Goal: Transaction & Acquisition: Book appointment/travel/reservation

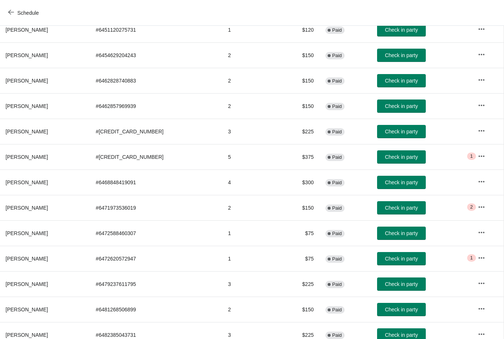
scroll to position [156, 0]
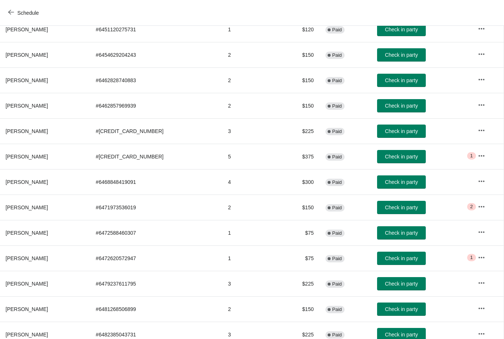
click at [393, 203] on button "Check in party" at bounding box center [401, 207] width 49 height 13
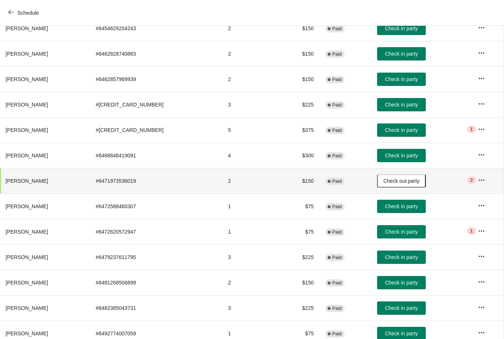
scroll to position [185, 0]
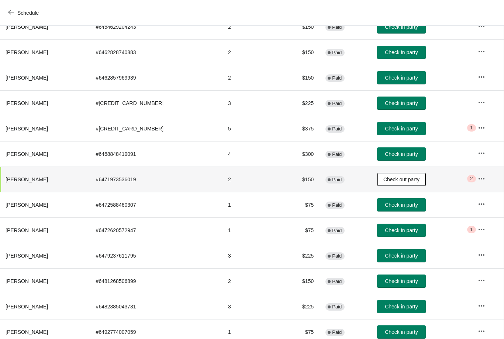
click at [395, 206] on span "Check in party" at bounding box center [401, 205] width 33 height 6
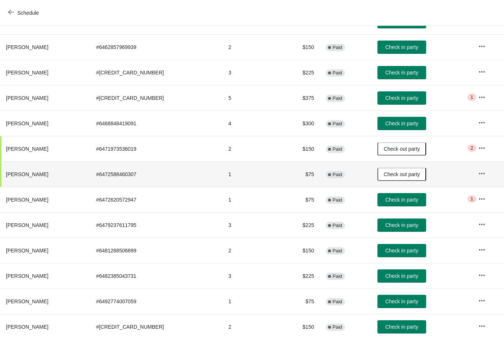
scroll to position [216, 0]
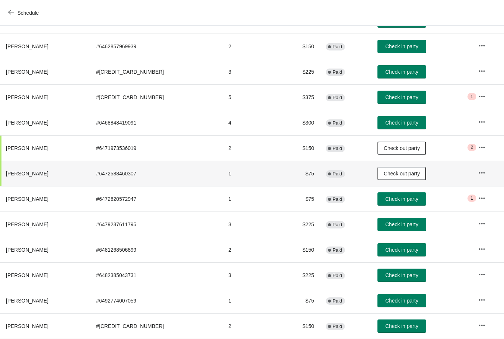
click at [395, 197] on span "Check in party" at bounding box center [401, 199] width 33 height 6
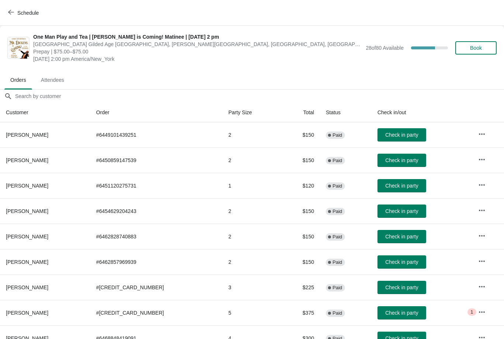
scroll to position [0, 0]
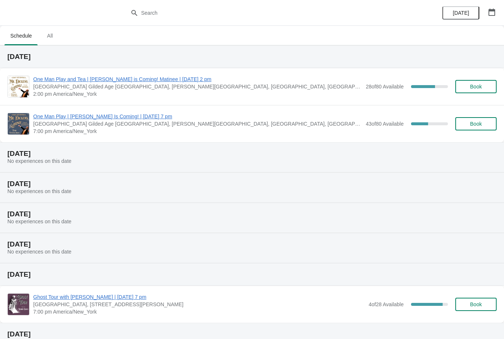
click at [130, 82] on span "One Man Play and Tea | [PERSON_NAME] is Coming! Matinee | [DATE] 2 pm" at bounding box center [197, 79] width 329 height 7
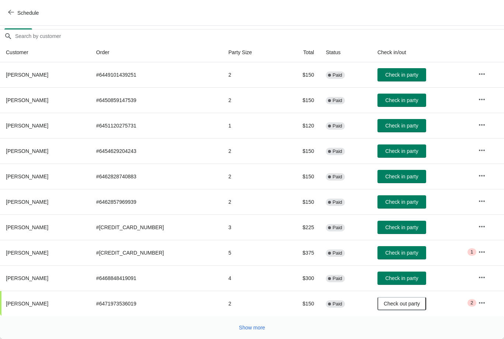
scroll to position [60, 0]
click at [253, 331] on span "Show more" at bounding box center [252, 328] width 26 height 6
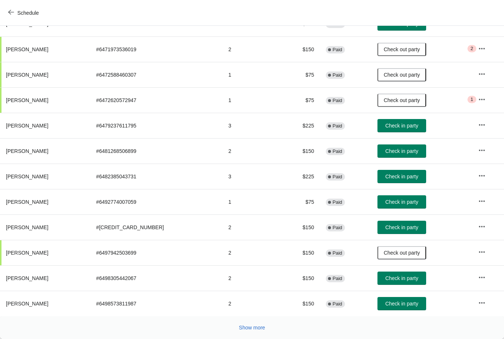
scroll to position [315, 0]
click at [241, 328] on span "Show more" at bounding box center [252, 328] width 26 height 6
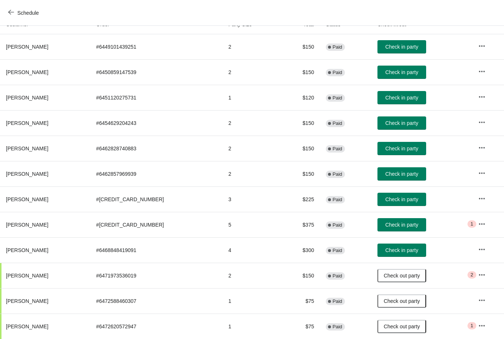
scroll to position [89, 0]
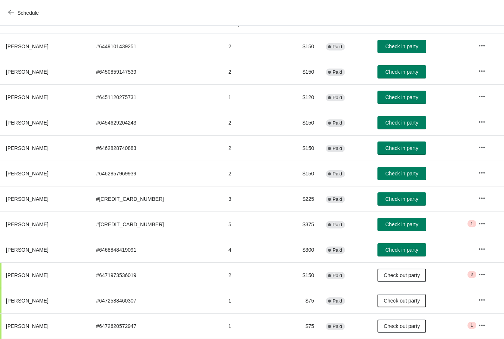
click at [389, 199] on span "Check in party" at bounding box center [401, 199] width 33 height 6
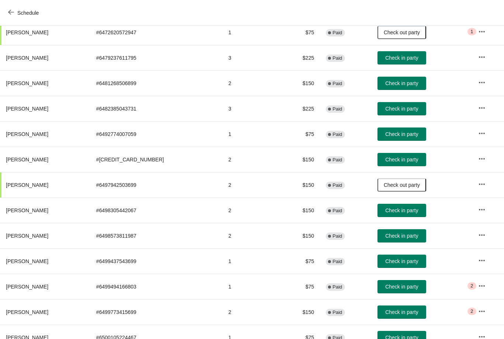
scroll to position [0, 0]
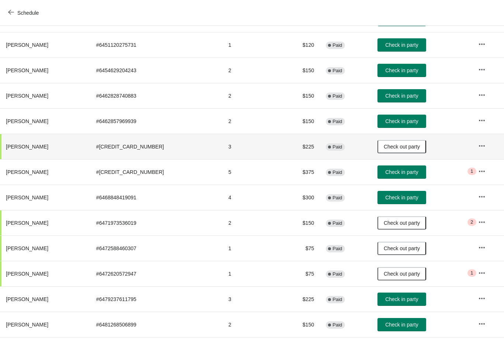
click at [388, 168] on button "Check in party" at bounding box center [402, 172] width 49 height 13
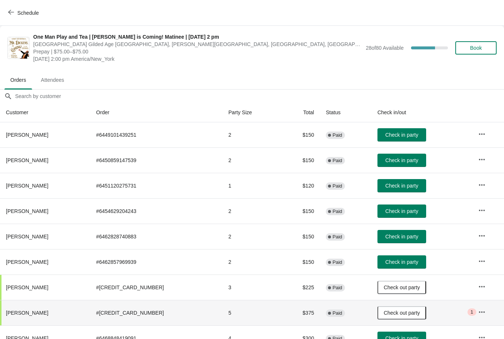
click at [387, 188] on span "Check in party" at bounding box center [401, 186] width 33 height 6
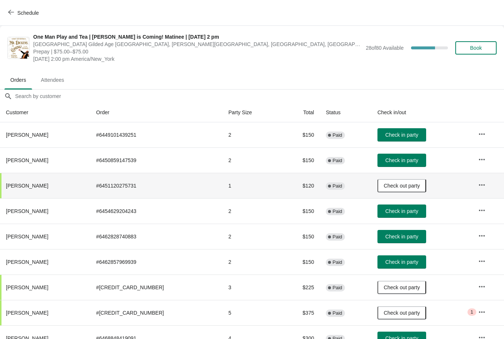
click at [401, 238] on span "Check in party" at bounding box center [401, 237] width 33 height 6
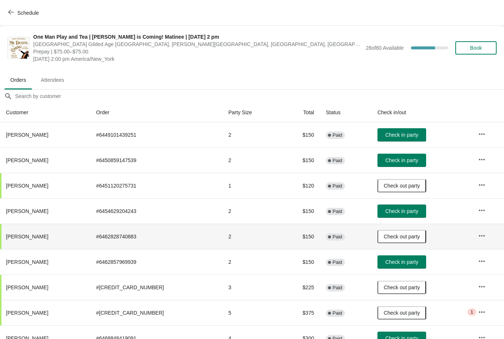
click at [386, 261] on span "Check in party" at bounding box center [401, 262] width 33 height 6
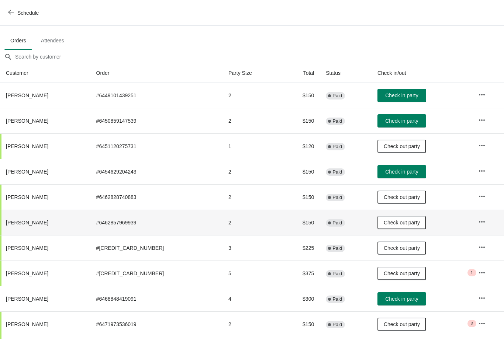
scroll to position [39, 0]
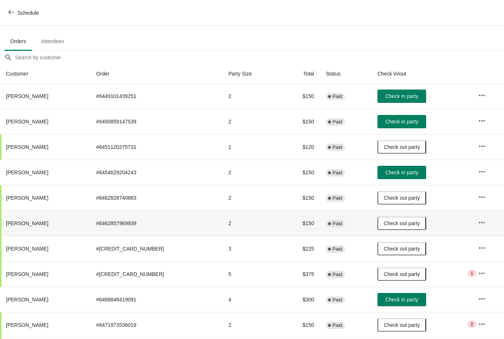
click at [406, 123] on span "Check in party" at bounding box center [401, 122] width 33 height 6
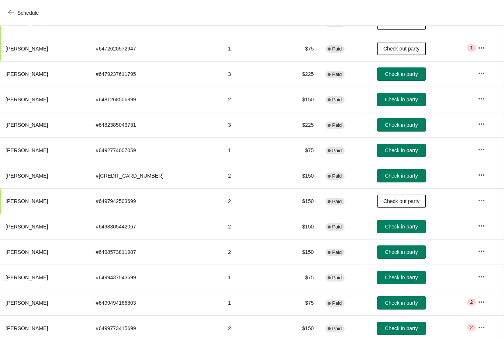
scroll to position [367, 0]
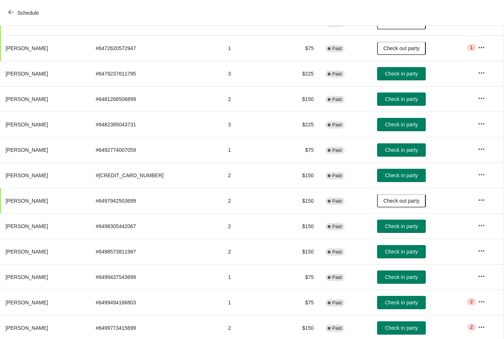
click at [402, 226] on span "Check in party" at bounding box center [401, 227] width 33 height 6
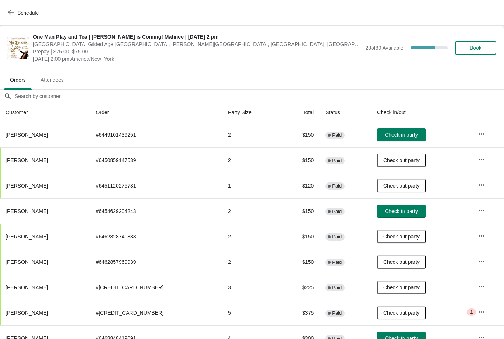
scroll to position [0, 0]
click at [396, 132] on span "Check in party" at bounding box center [401, 135] width 33 height 6
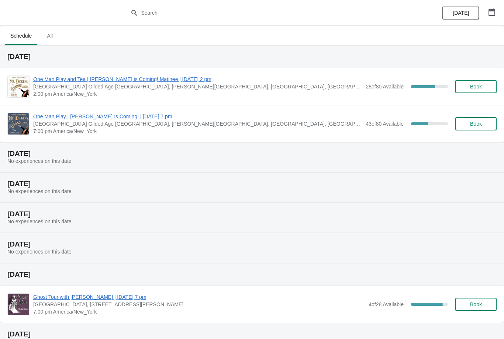
click at [50, 74] on div "One Man Play and Tea | [PERSON_NAME] is Coming! Matinee | [DATE] 2 pm [GEOGRAPH…" at bounding box center [252, 86] width 504 height 37
click at [72, 77] on span "One Man Play and Tea | [PERSON_NAME] is Coming! Matinee | [DATE] 2 pm" at bounding box center [197, 79] width 329 height 7
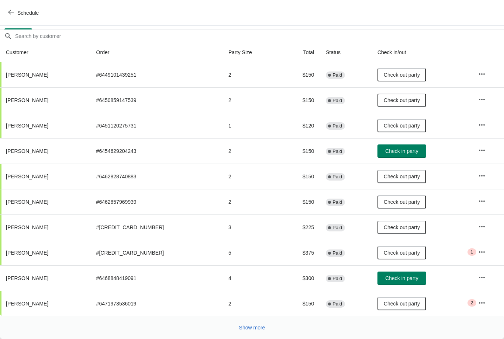
scroll to position [60, 0]
click at [251, 328] on span "Show more" at bounding box center [252, 328] width 26 height 6
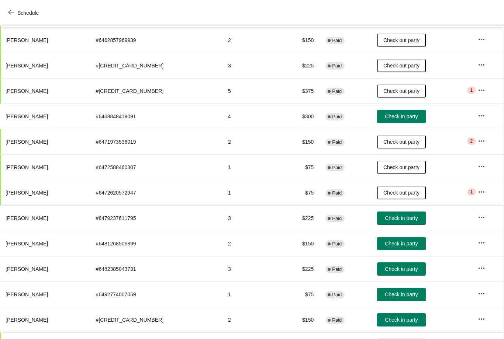
scroll to position [223, 0]
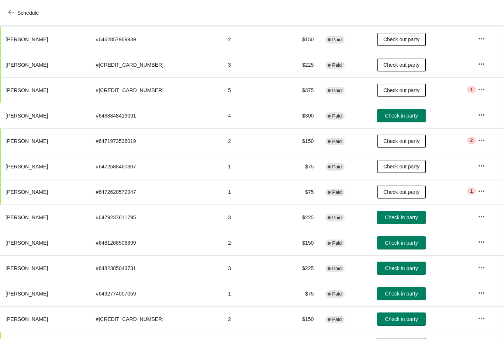
click at [392, 217] on span "Check in party" at bounding box center [401, 218] width 33 height 6
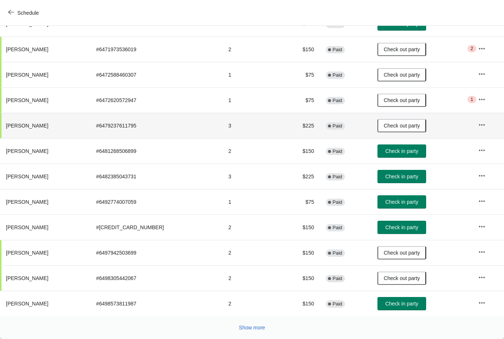
scroll to position [315, 0]
click at [254, 331] on span "Show more" at bounding box center [252, 328] width 26 height 6
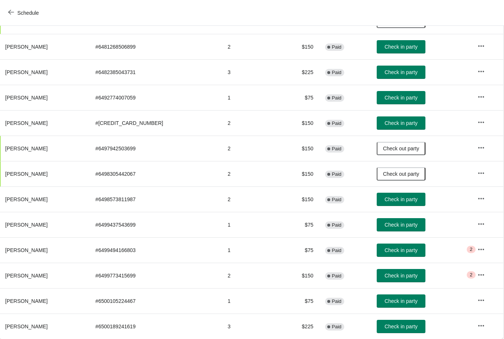
scroll to position [419, 0]
click at [401, 328] on span "Check in party" at bounding box center [401, 327] width 33 height 6
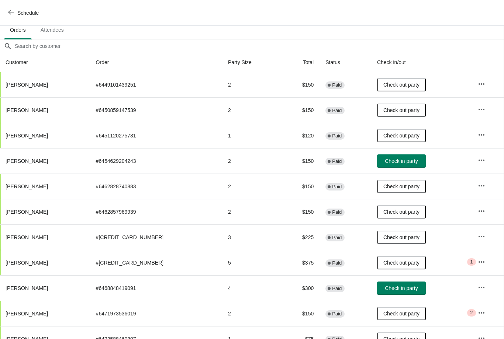
scroll to position [50, 0]
click at [397, 157] on button "Check in party" at bounding box center [401, 161] width 49 height 13
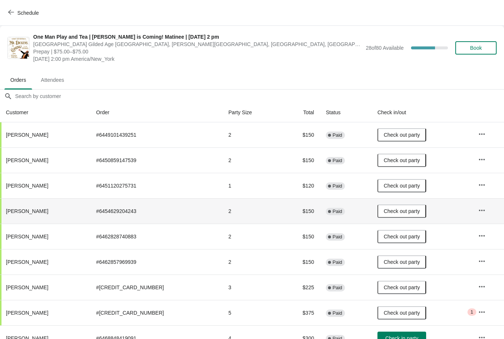
scroll to position [0, 0]
click at [481, 48] on span "Book" at bounding box center [476, 48] width 12 height 6
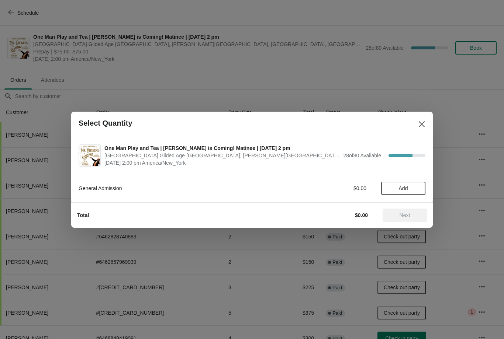
click at [409, 186] on span "Add" at bounding box center [403, 189] width 31 height 6
click at [418, 186] on icon at bounding box center [416, 189] width 8 height 8
click at [399, 218] on span "Next" at bounding box center [405, 216] width 32 height 6
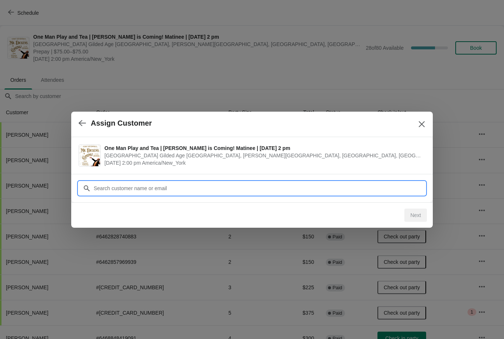
click at [131, 189] on input "Customer" at bounding box center [259, 188] width 332 height 13
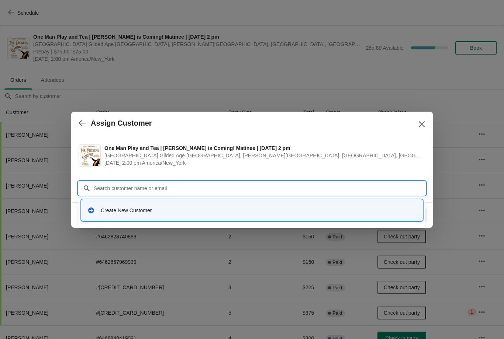
click at [126, 211] on div "Create New Customer" at bounding box center [259, 210] width 316 height 7
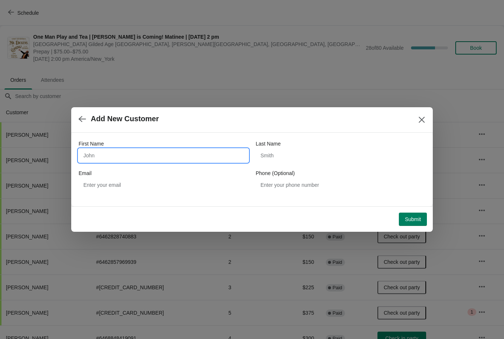
click at [113, 159] on input "First Name" at bounding box center [164, 155] width 170 height 13
type input "Viktor"
click at [303, 162] on input "Last Name" at bounding box center [341, 155] width 170 height 13
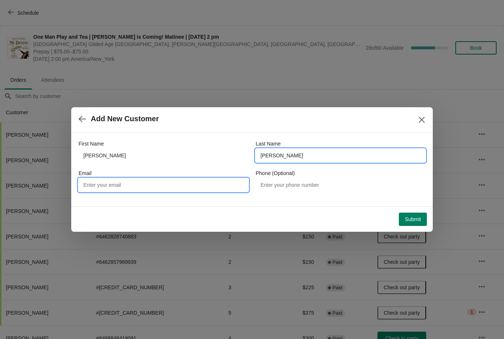
click at [124, 186] on input "Email" at bounding box center [164, 185] width 170 height 13
click at [308, 155] on input "Murphy" at bounding box center [341, 155] width 170 height 13
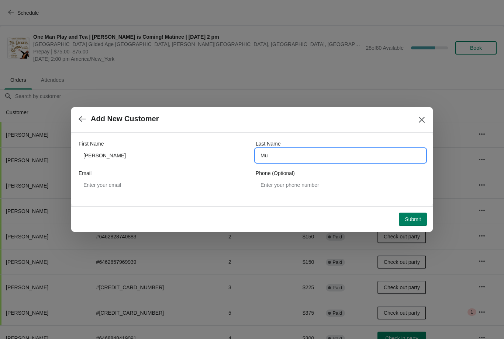
type input "M"
type input "Murvavyev"
click at [414, 223] on button "Submit" at bounding box center [413, 219] width 28 height 13
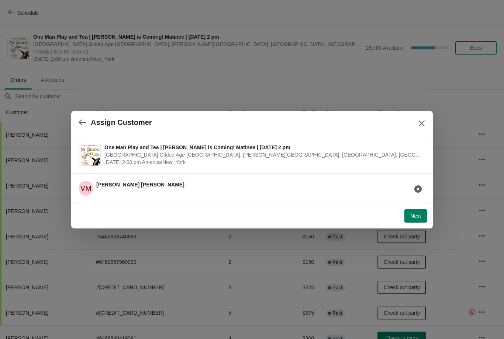
click at [416, 216] on span "Next" at bounding box center [415, 216] width 11 height 6
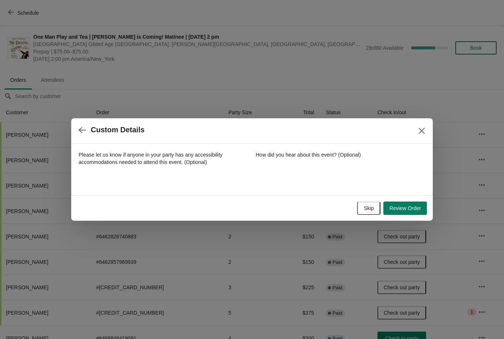
click at [402, 208] on span "Review Order" at bounding box center [405, 209] width 32 height 6
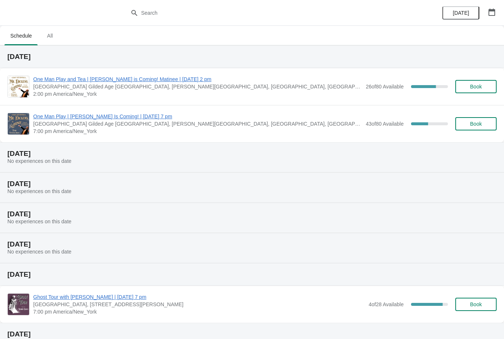
click at [73, 73] on div "One Man Play and Tea | Mr. Dickens is Coming! Matinee | September 21 at 2 pm Ve…" at bounding box center [252, 86] width 504 height 37
click at [73, 83] on span "One Man Play and Tea | [PERSON_NAME] is Coming! Matinee | [DATE] 2 pm" at bounding box center [197, 79] width 329 height 7
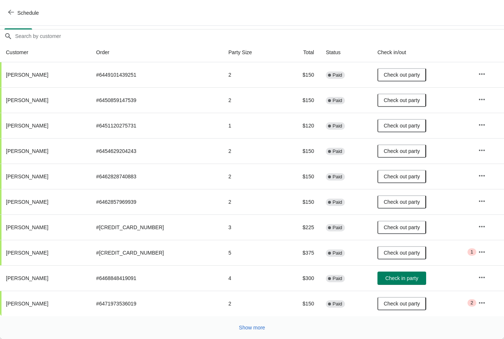
scroll to position [60, 0]
click at [240, 325] on span "Show more" at bounding box center [252, 328] width 26 height 6
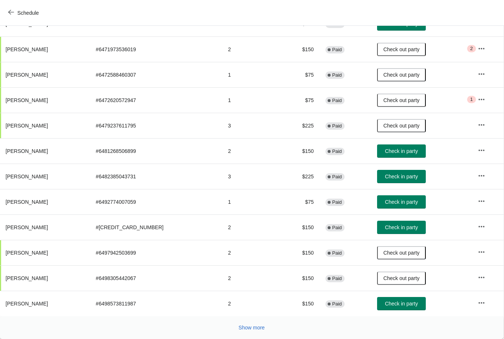
scroll to position [315, 0]
click at [252, 326] on span "Show more" at bounding box center [252, 328] width 26 height 6
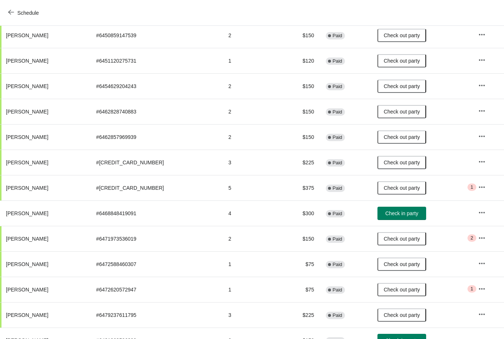
scroll to position [125, 0]
click at [392, 212] on span "Check in party" at bounding box center [401, 214] width 33 height 6
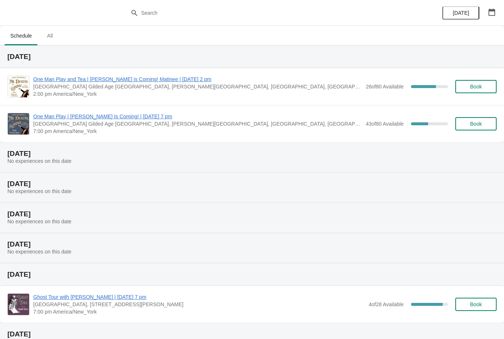
click at [77, 83] on span "One Man Play and Tea | [PERSON_NAME] is Coming! Matinee | [DATE] 2 pm" at bounding box center [197, 79] width 329 height 7
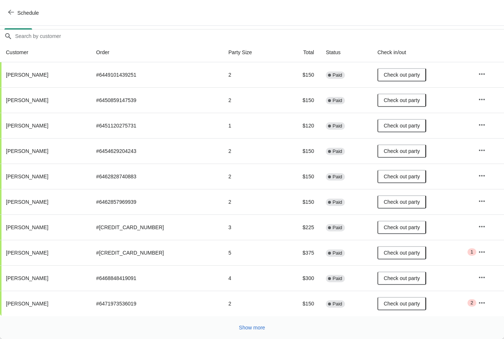
scroll to position [60, 0]
click at [251, 330] on span "Show more" at bounding box center [252, 328] width 26 height 6
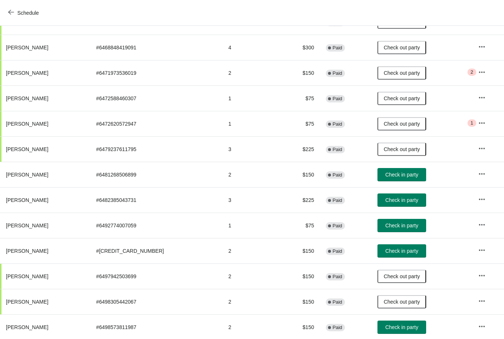
scroll to position [292, 0]
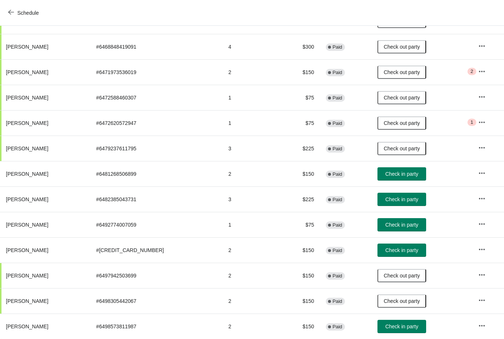
click at [399, 176] on span "Check in party" at bounding box center [401, 174] width 33 height 6
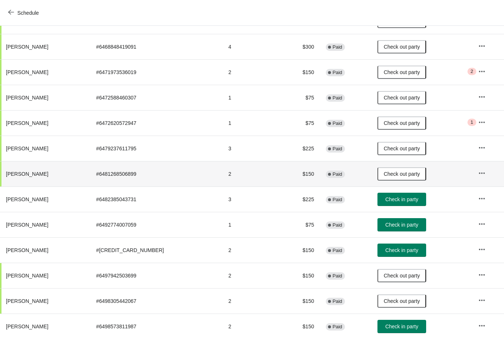
click at [400, 253] on span "Check in party" at bounding box center [401, 251] width 33 height 6
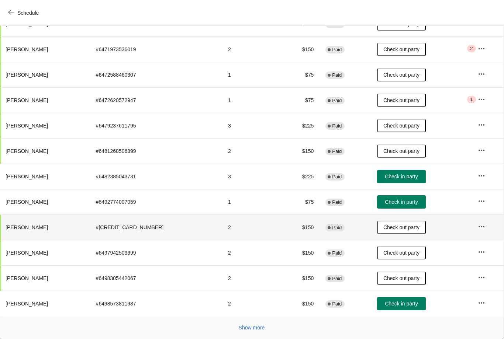
scroll to position [315, 0]
click at [252, 329] on span "Show more" at bounding box center [252, 328] width 26 height 6
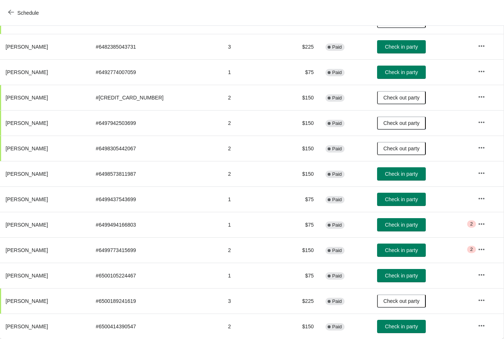
scroll to position [445, 0]
click at [392, 252] on span "Check in party" at bounding box center [401, 251] width 33 height 6
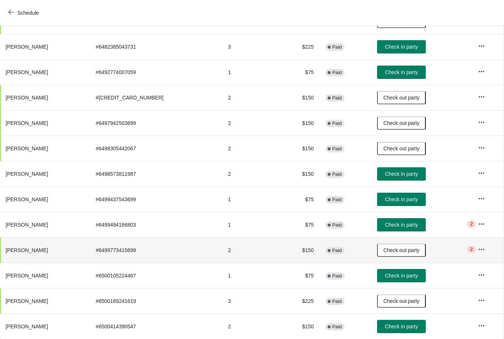
click at [399, 279] on span "Check in party" at bounding box center [401, 276] width 33 height 6
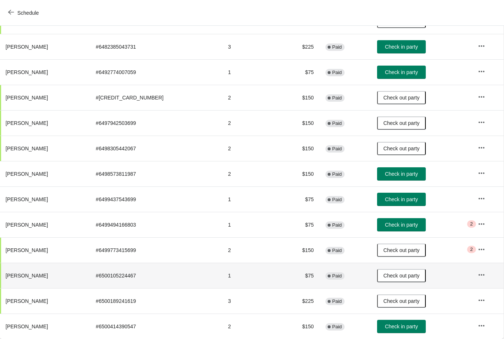
scroll to position [445, 0]
click at [390, 197] on span "Check in party" at bounding box center [401, 200] width 33 height 6
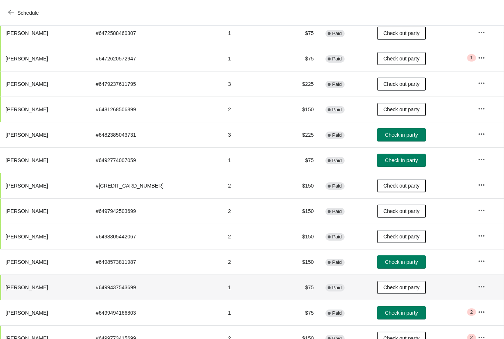
scroll to position [356, 0]
click at [390, 134] on span "Check in party" at bounding box center [401, 135] width 33 height 6
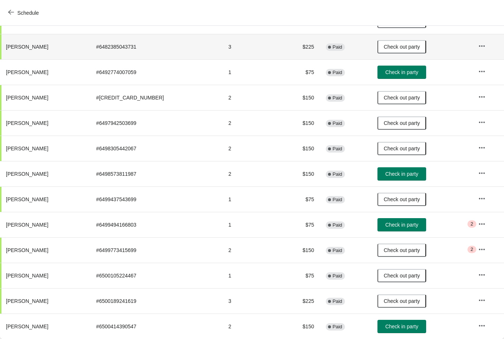
scroll to position [445, 0]
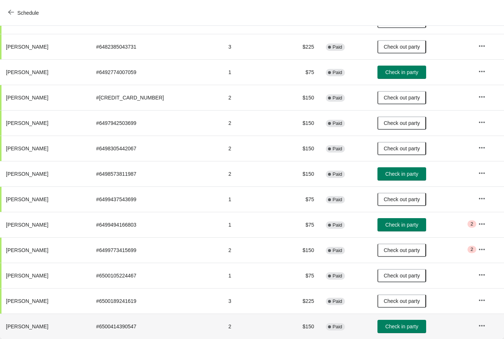
click at [409, 325] on span "Check in party" at bounding box center [401, 327] width 33 height 6
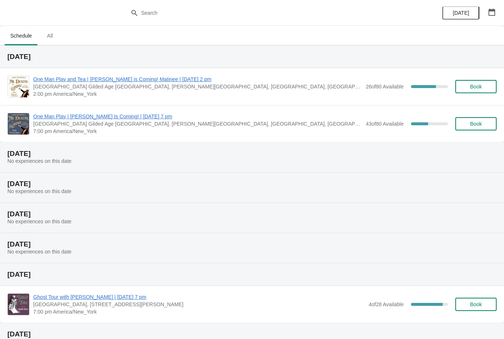
click at [474, 89] on span "Book" at bounding box center [476, 87] width 12 height 6
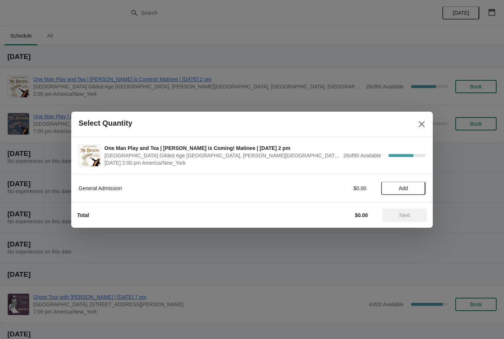
click at [421, 130] on button "Close" at bounding box center [421, 124] width 13 height 13
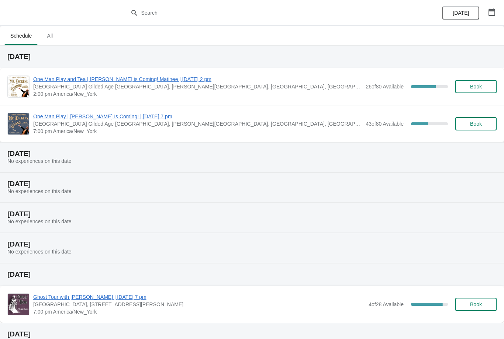
click at [128, 76] on span "One Man Play and Tea | [PERSON_NAME] is Coming! Matinee | [DATE] 2 pm" at bounding box center [197, 79] width 329 height 7
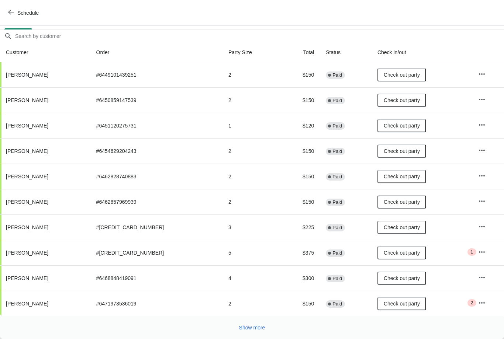
scroll to position [60, 0]
click at [249, 328] on span "Show more" at bounding box center [252, 328] width 26 height 6
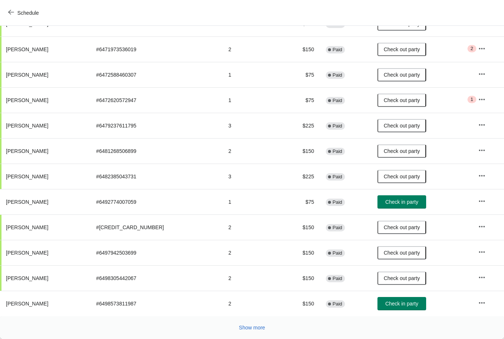
scroll to position [315, 0]
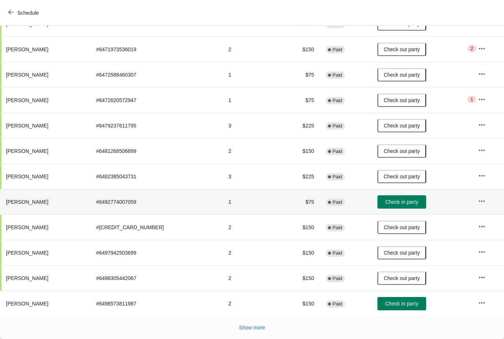
click at [394, 196] on button "Check in party" at bounding box center [402, 202] width 49 height 13
click at [396, 310] on button "Check in party" at bounding box center [402, 303] width 49 height 13
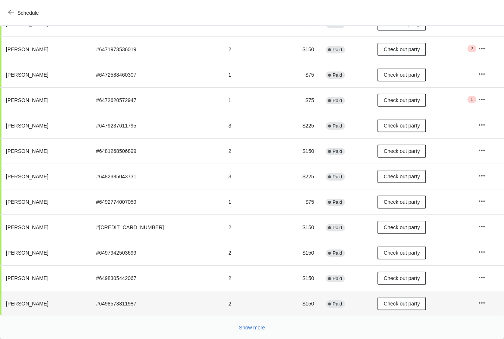
click at [249, 328] on span "Show more" at bounding box center [252, 328] width 26 height 6
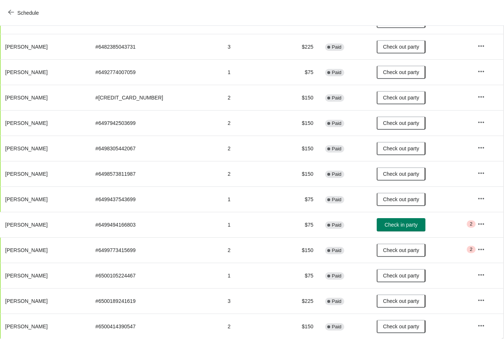
scroll to position [445, 0]
click at [392, 224] on span "Check in party" at bounding box center [401, 225] width 33 height 6
